Goal: Check status

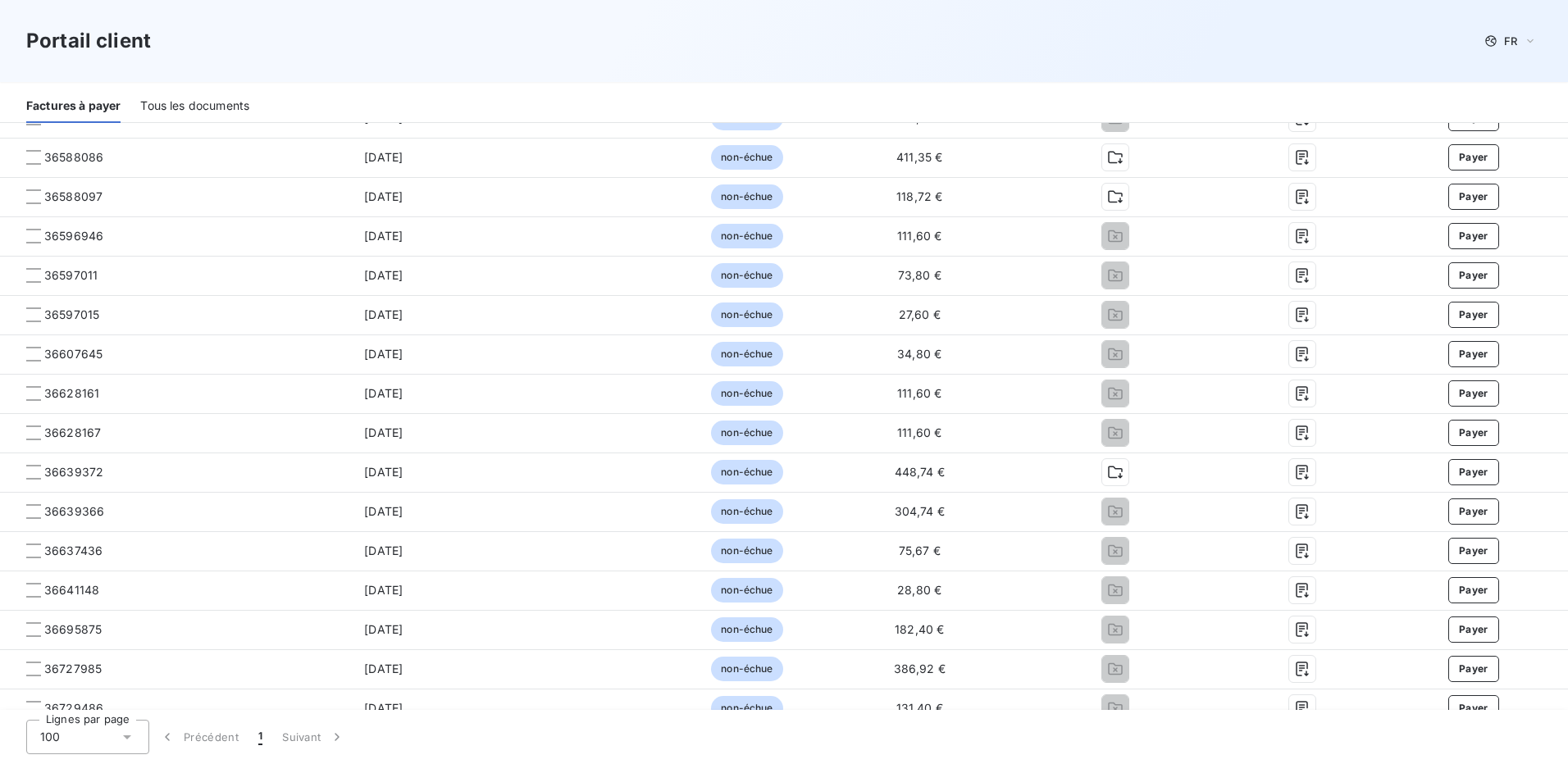
scroll to position [959, 0]
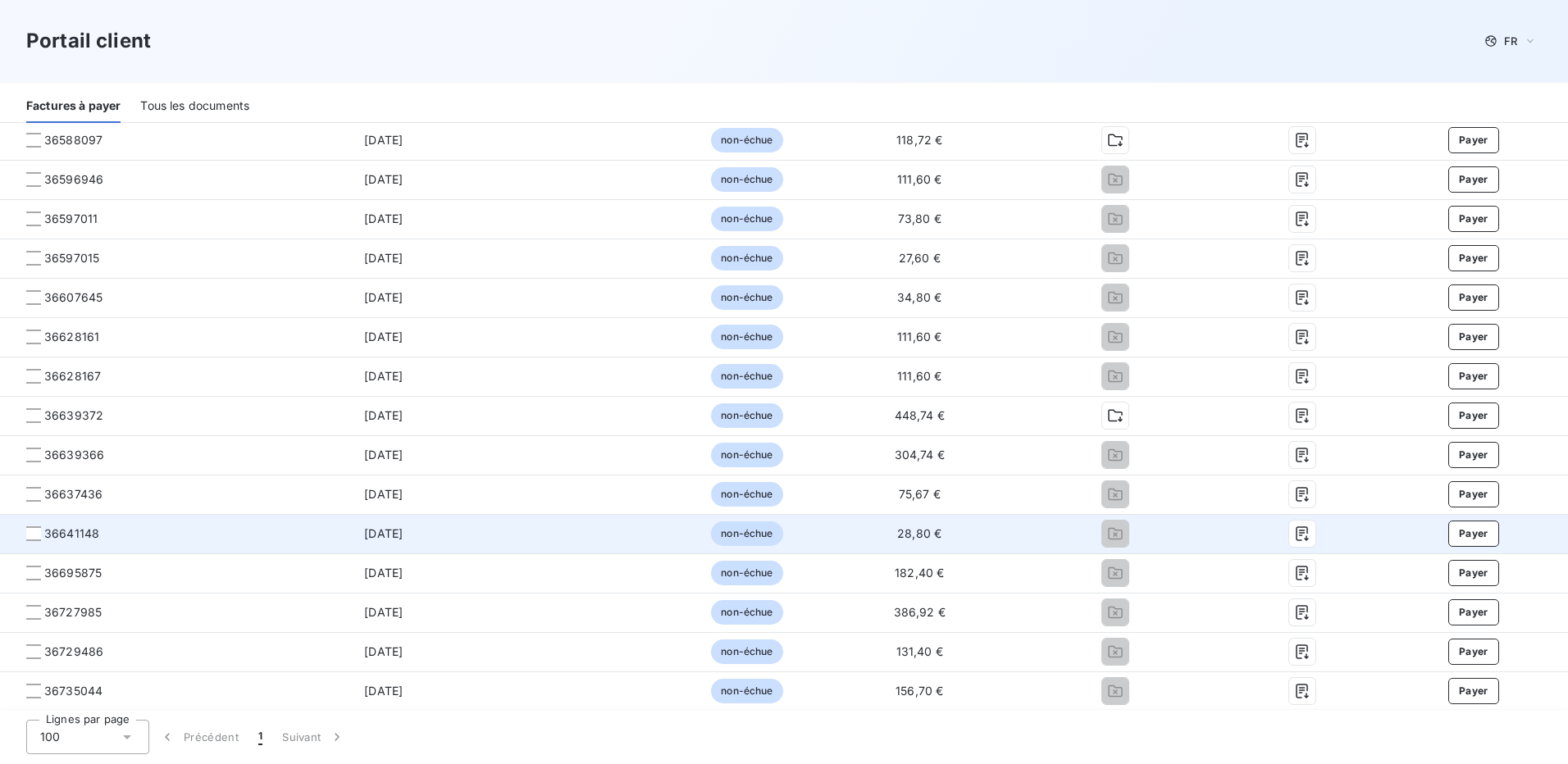
click at [192, 537] on span "36641148" at bounding box center [143, 534] width 260 height 17
click at [1297, 534] on icon "button" at bounding box center [1303, 534] width 12 height 15
click at [1297, 528] on icon "button" at bounding box center [1303, 534] width 12 height 15
click at [1297, 533] on icon "button" at bounding box center [1303, 534] width 12 height 15
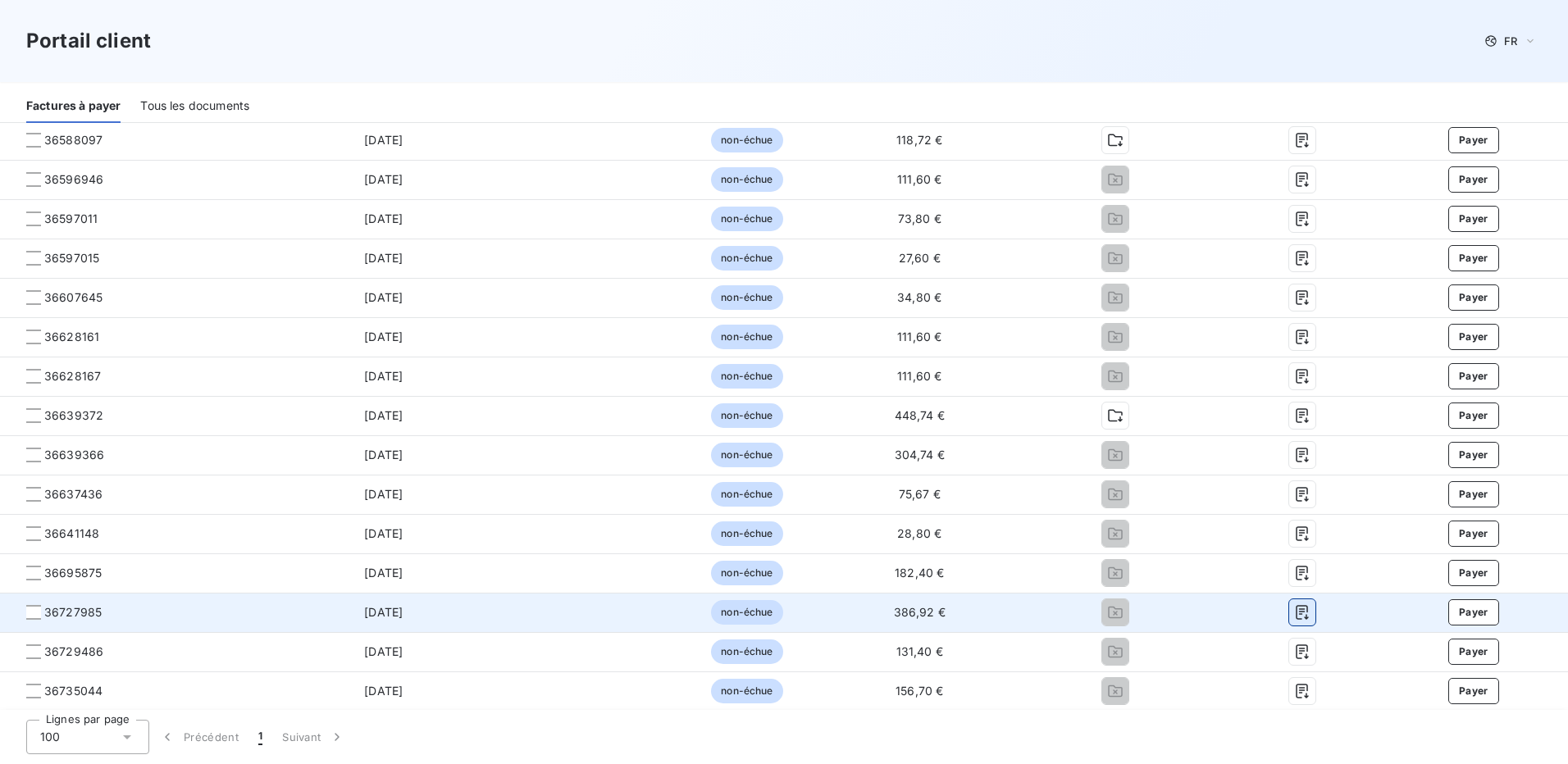
click at [1295, 614] on icon "button" at bounding box center [1303, 612] width 17 height 17
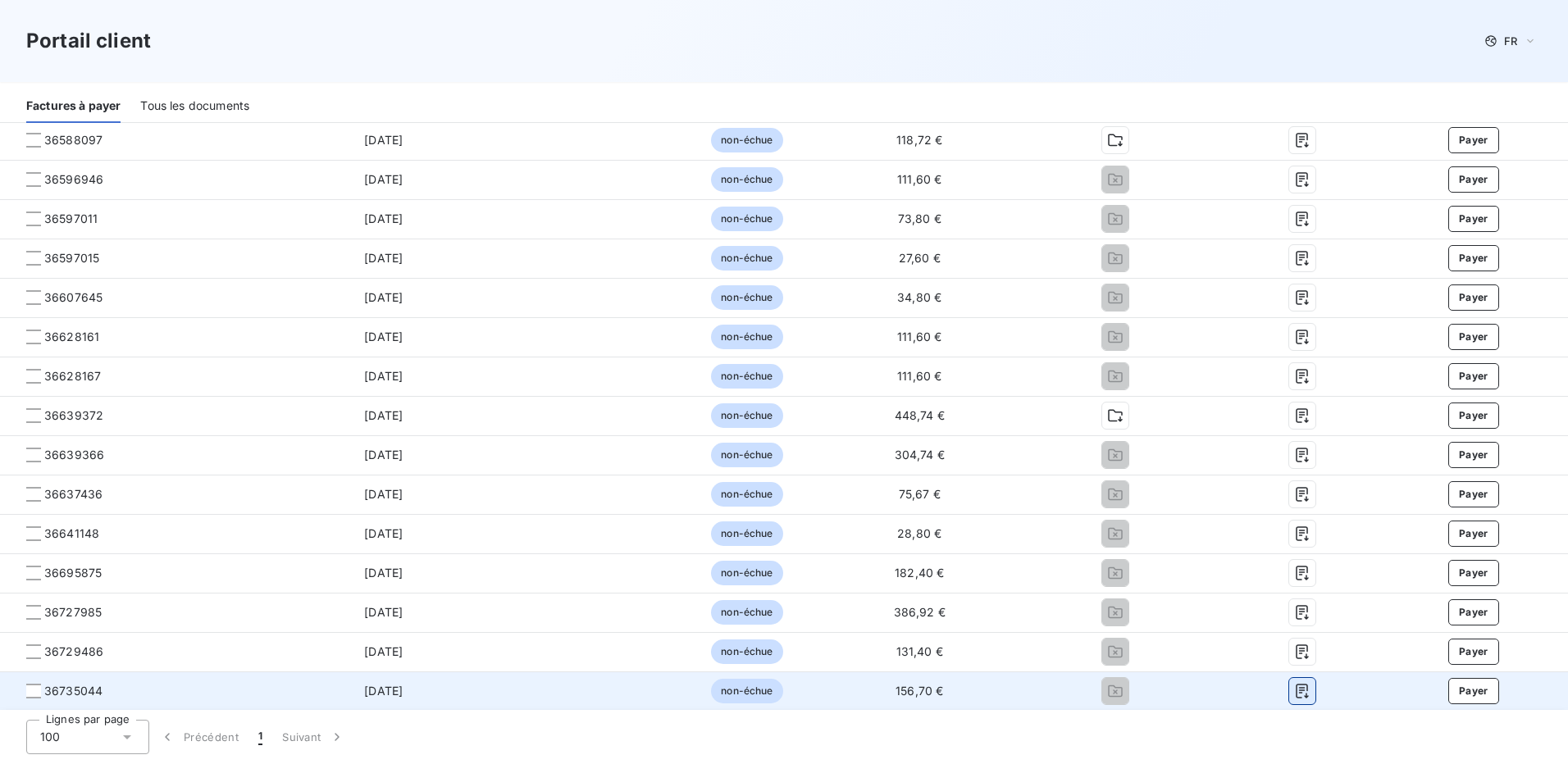
click at [1300, 694] on icon "button" at bounding box center [1303, 691] width 17 height 17
